Goal: Book appointment/travel/reservation

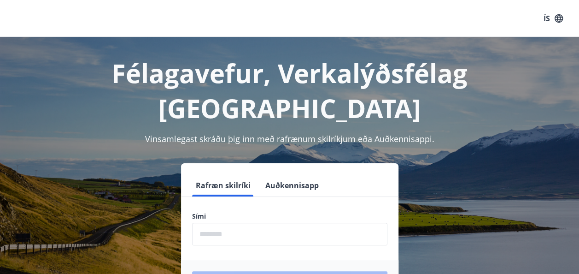
click at [222, 222] on input "phone" at bounding box center [289, 233] width 195 height 23
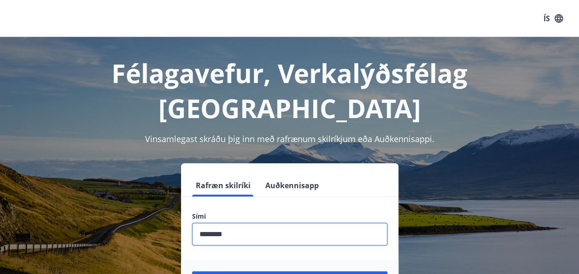
type input "********"
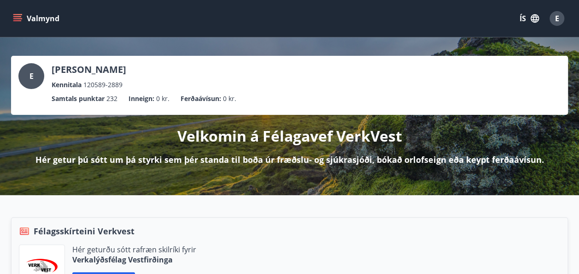
click at [17, 15] on icon "menu" at bounding box center [18, 14] width 10 height 1
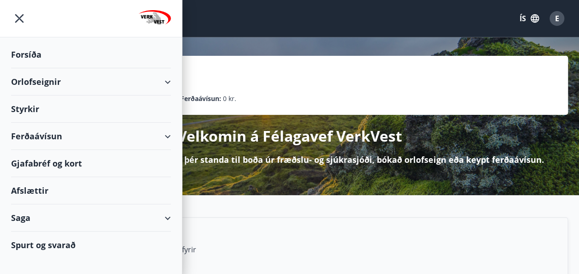
click at [175, 83] on div "Orlofseignir" at bounding box center [91, 81] width 182 height 27
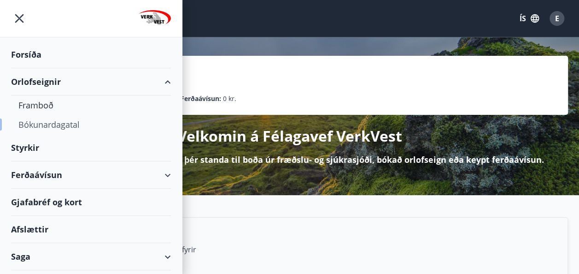
click at [65, 128] on div "Bókunardagatal" at bounding box center [90, 124] width 145 height 19
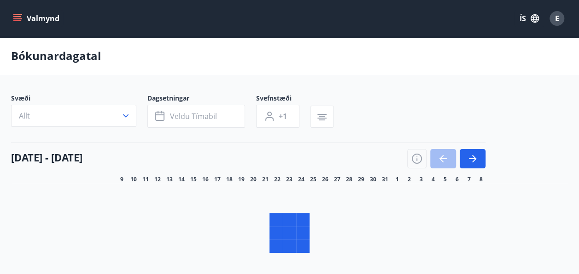
click at [84, 118] on button "Allt" at bounding box center [73, 116] width 125 height 22
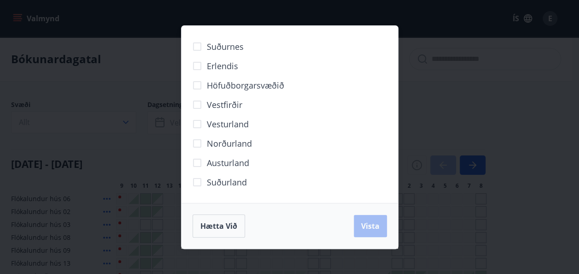
click at [125, 117] on div "Suðurnes Erlendis Höfuðborgarsvæðið [GEOGRAPHIC_DATA] [GEOGRAPHIC_DATA] [GEOGRA…" at bounding box center [289, 137] width 579 height 274
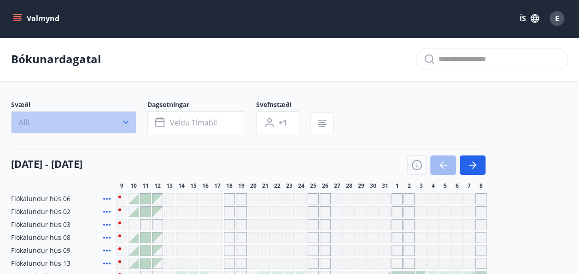
click at [64, 117] on button "Allt" at bounding box center [73, 122] width 125 height 22
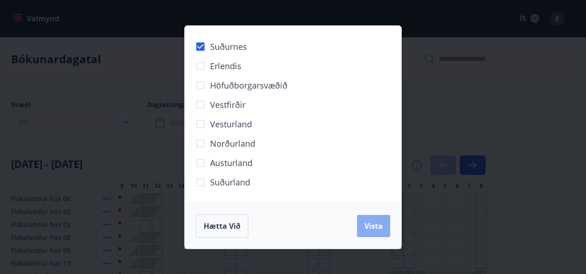
click at [381, 227] on span "Vista" at bounding box center [373, 226] width 18 height 10
